Goal: Navigation & Orientation: Find specific page/section

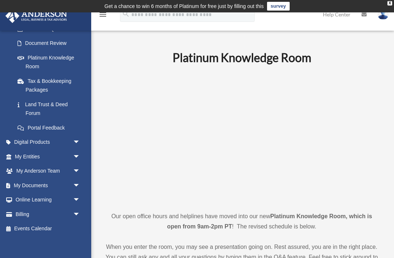
scroll to position [126, 0]
click at [58, 151] on link "My Entities arrow_drop_down" at bounding box center [48, 157] width 86 height 15
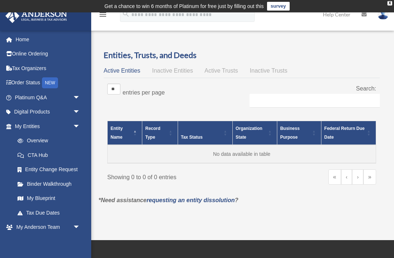
click at [74, 112] on span "arrow_drop_down" at bounding box center [80, 112] width 15 height 15
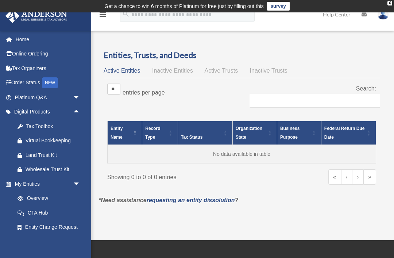
click at [74, 96] on span "arrow_drop_down" at bounding box center [80, 97] width 15 height 15
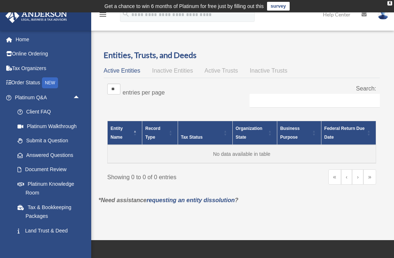
click at [50, 170] on link "Document Review" at bounding box center [50, 169] width 81 height 15
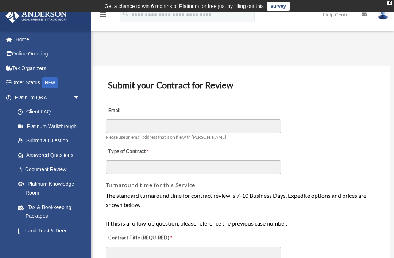
click at [63, 44] on link "Home" at bounding box center [48, 39] width 86 height 15
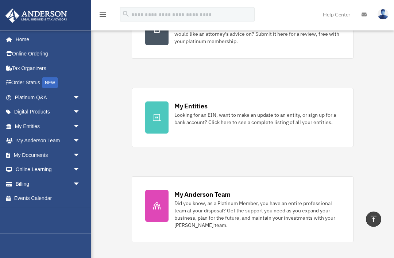
scroll to position [191, 0]
click at [230, 124] on div "Looking for an EIN, want to make an update to an entity, or sign up for a bank …" at bounding box center [257, 118] width 166 height 15
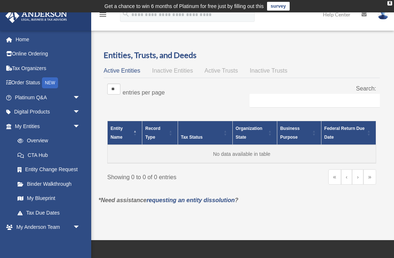
click at [73, 224] on span "arrow_drop_down" at bounding box center [80, 227] width 15 height 15
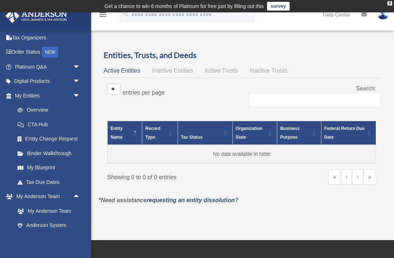
scroll to position [31, 0]
click at [43, 212] on link "My Anderson Team" at bounding box center [50, 211] width 81 height 15
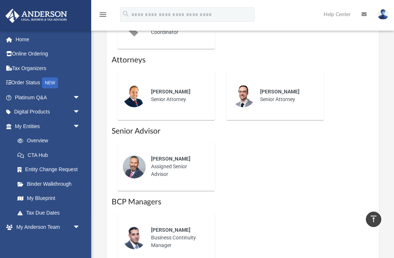
scroll to position [548, 0]
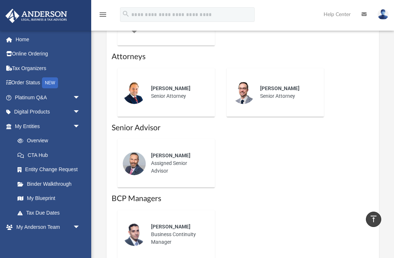
click at [179, 96] on div "[PERSON_NAME] Senior Attorney" at bounding box center [178, 93] width 64 height 26
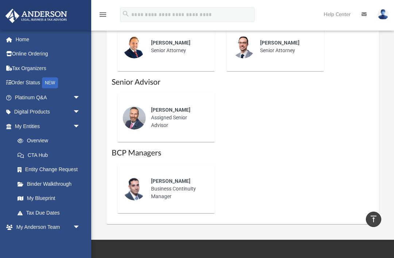
scroll to position [595, 0]
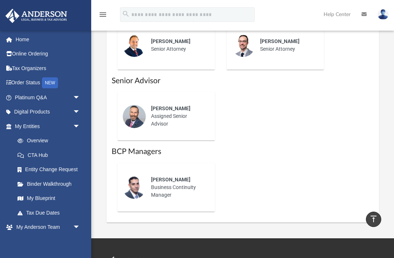
click at [163, 185] on div "Alfonso Andino Business Continuity Manager" at bounding box center [178, 187] width 64 height 33
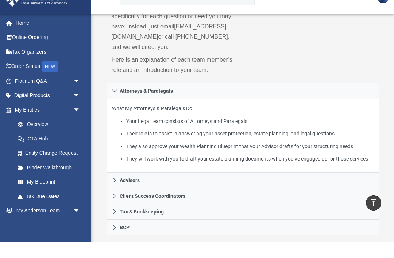
scroll to position [150, 0]
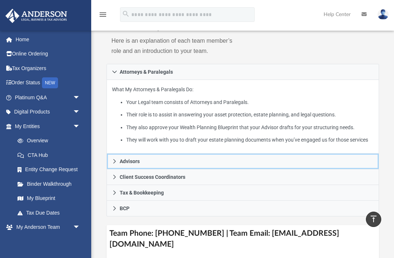
click at [120, 169] on link "Advisors" at bounding box center [243, 162] width 272 height 16
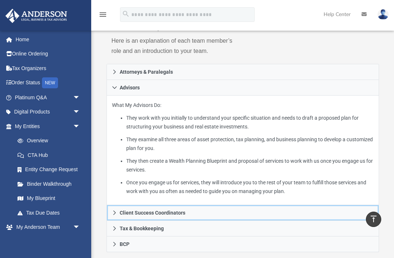
click at [150, 213] on span "Client Success Coordinators" at bounding box center [153, 212] width 66 height 5
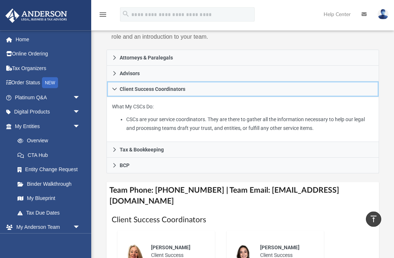
scroll to position [168, 0]
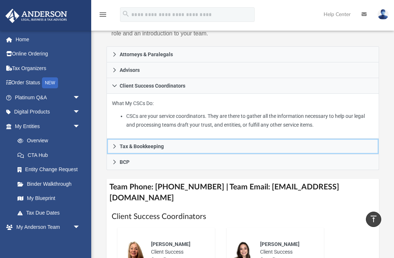
click at [177, 150] on link "Tax & Bookkeeping" at bounding box center [243, 147] width 272 height 16
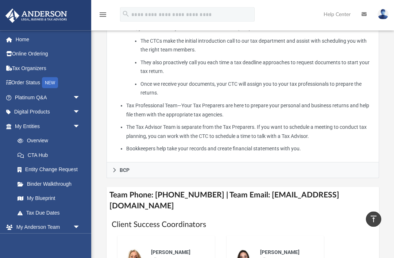
scroll to position [293, 0]
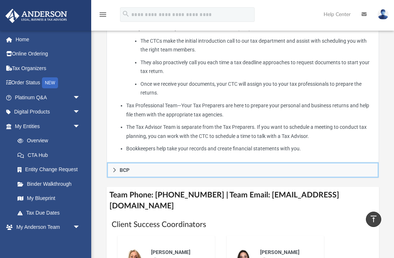
click at [206, 169] on link "BCP" at bounding box center [243, 170] width 272 height 16
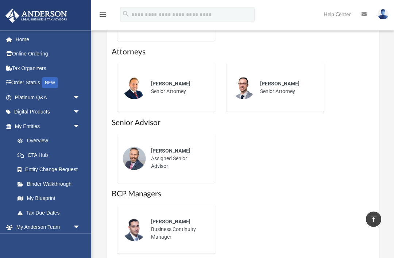
scroll to position [525, 0]
click at [73, 224] on span "arrow_drop_down" at bounding box center [80, 227] width 15 height 15
click at [76, 224] on span "arrow_drop_up" at bounding box center [80, 227] width 15 height 15
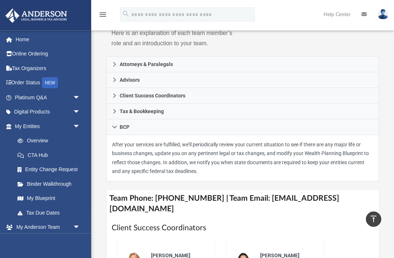
scroll to position [158, 0]
click at [61, 225] on link "My Anderson Team arrow_drop_down" at bounding box center [46, 227] width 82 height 15
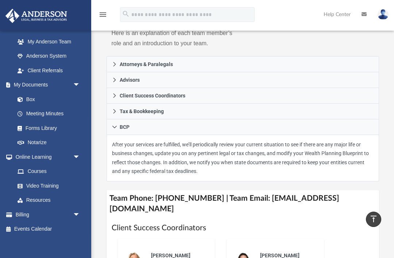
scroll to position [199, 0]
click at [77, 210] on span "arrow_drop_down" at bounding box center [80, 215] width 15 height 15
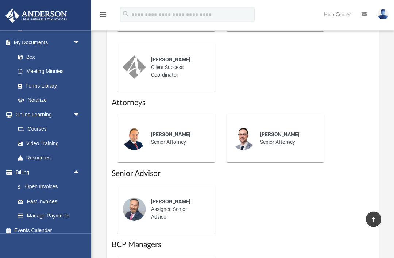
scroll to position [474, 0]
click at [55, 126] on link "Courses" at bounding box center [48, 129] width 77 height 15
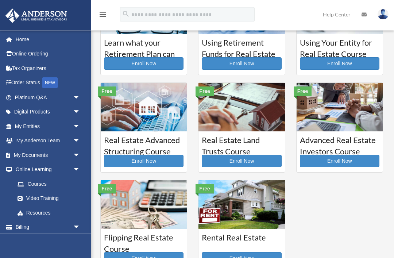
scroll to position [68, 0]
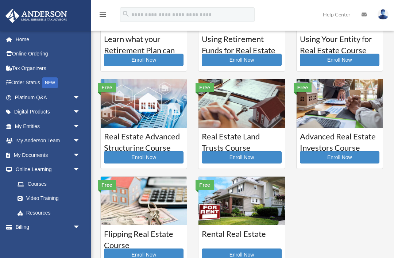
click at [265, 247] on div "Rental Real Estate Enroll Now" at bounding box center [241, 245] width 86 height 41
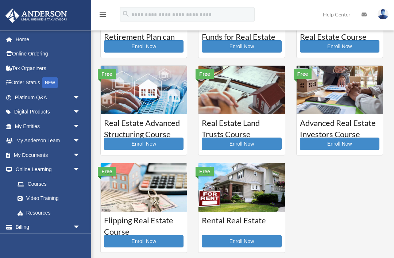
scroll to position [82, 0]
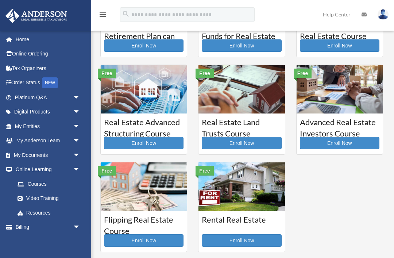
click at [366, 143] on link "Enroll Now" at bounding box center [340, 143] width 80 height 12
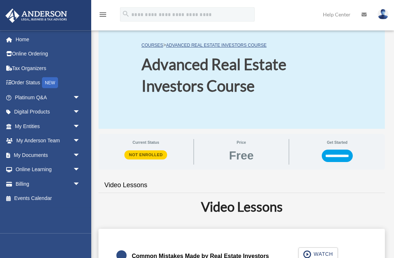
scroll to position [21, 0]
click at [18, 113] on link "Digital Products arrow_drop_down" at bounding box center [48, 112] width 86 height 15
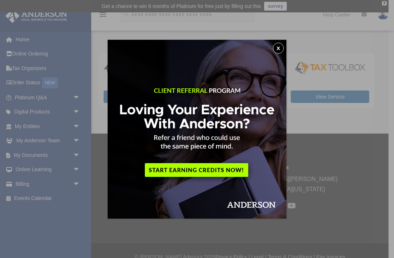
click at [283, 49] on button "x" at bounding box center [278, 48] width 11 height 11
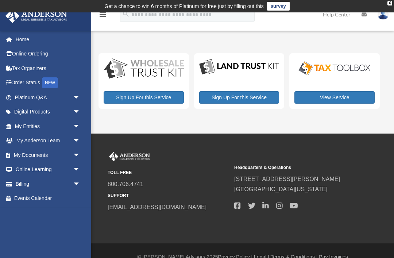
click at [39, 86] on link "Order Status NEW" at bounding box center [48, 83] width 86 height 15
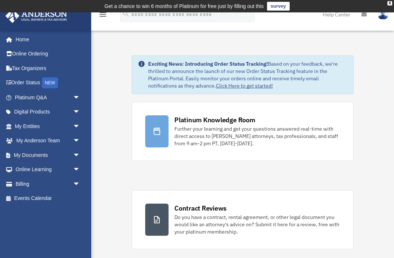
click at [17, 151] on link "My Documents arrow_drop_down" at bounding box center [48, 155] width 86 height 15
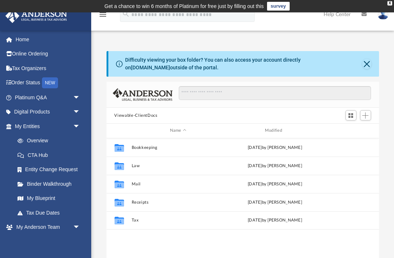
click at [55, 198] on link "My Blueprint" at bounding box center [48, 198] width 77 height 15
